Goal: Task Accomplishment & Management: Manage account settings

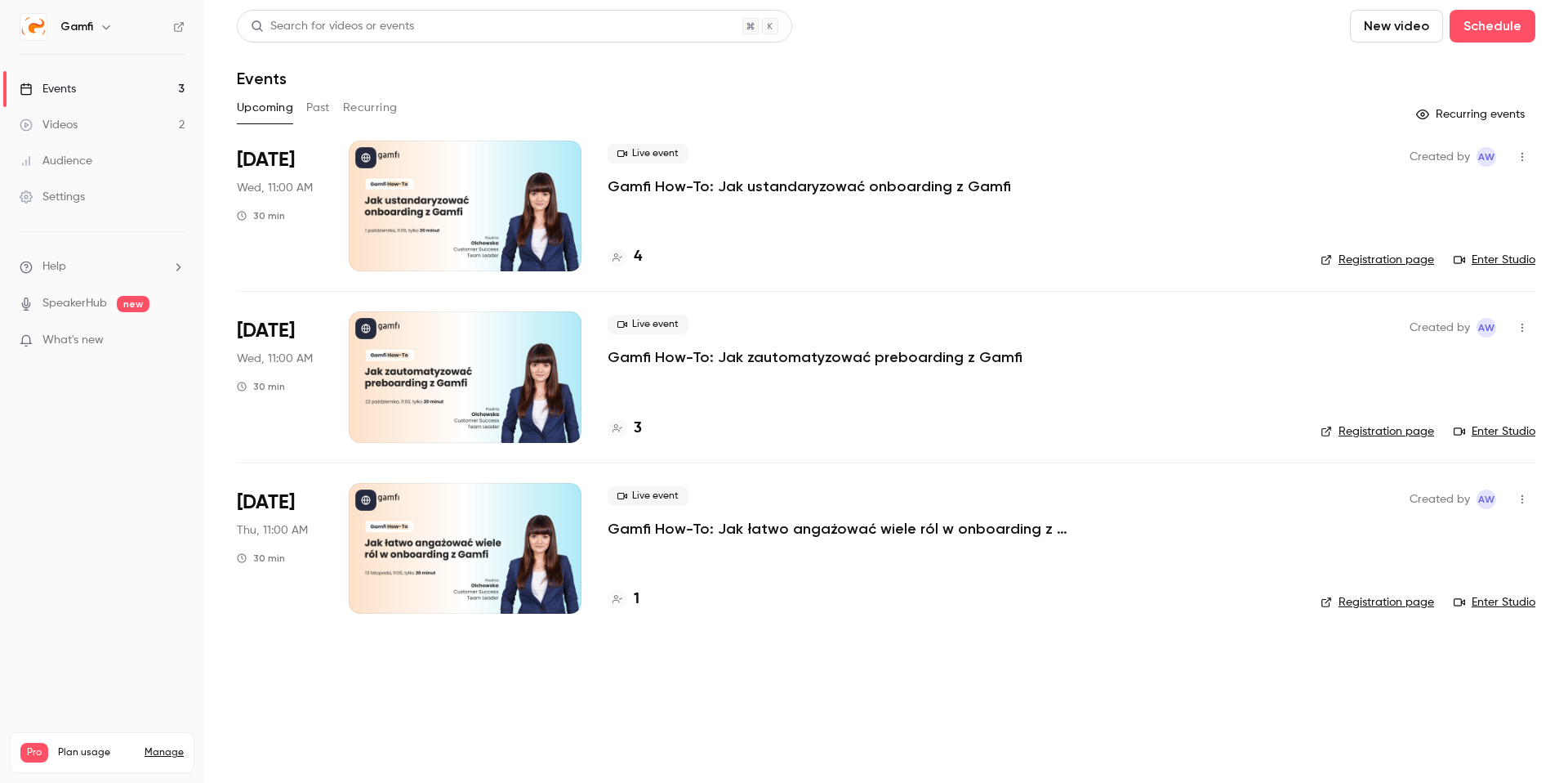
click at [870, 191] on p "Gamfi How-To: Jak ustandaryzować onboarding z Gamfi" at bounding box center [809, 186] width 403 height 20
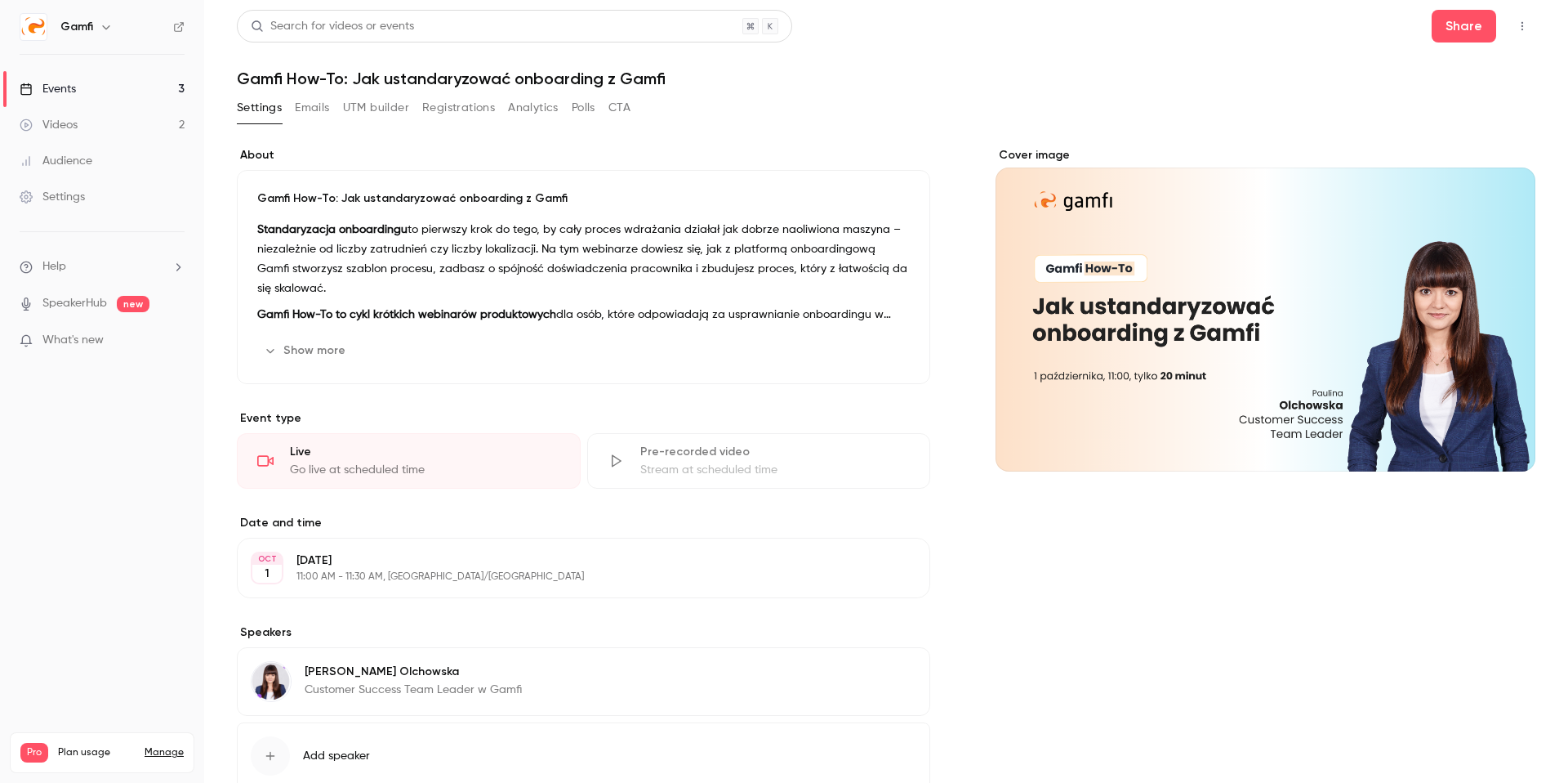
click at [485, 108] on button "Registrations" at bounding box center [458, 108] width 72 height 26
